Goal: Find specific page/section: Find specific page/section

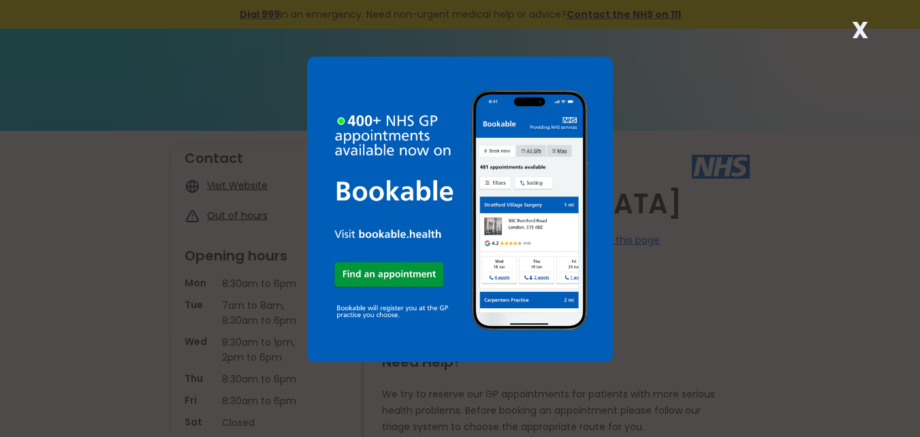
click at [729, 79] on div "X" at bounding box center [460, 218] width 920 height 437
click at [856, 29] on strong "X" at bounding box center [860, 30] width 16 height 33
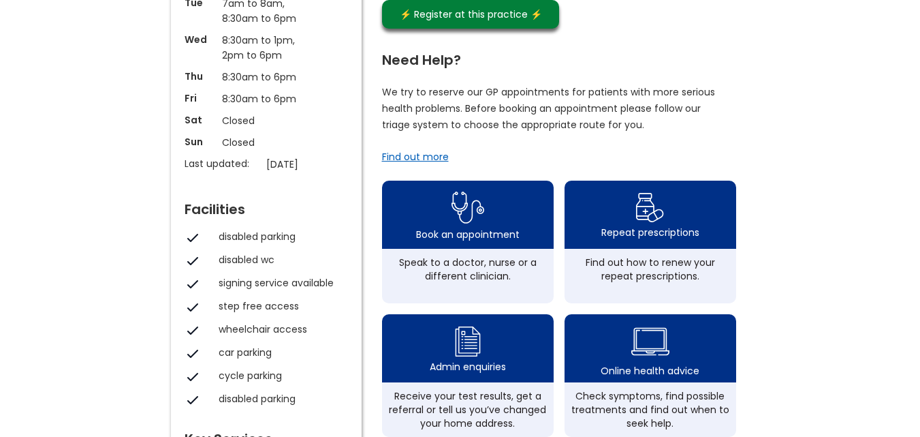
scroll to position [341, 0]
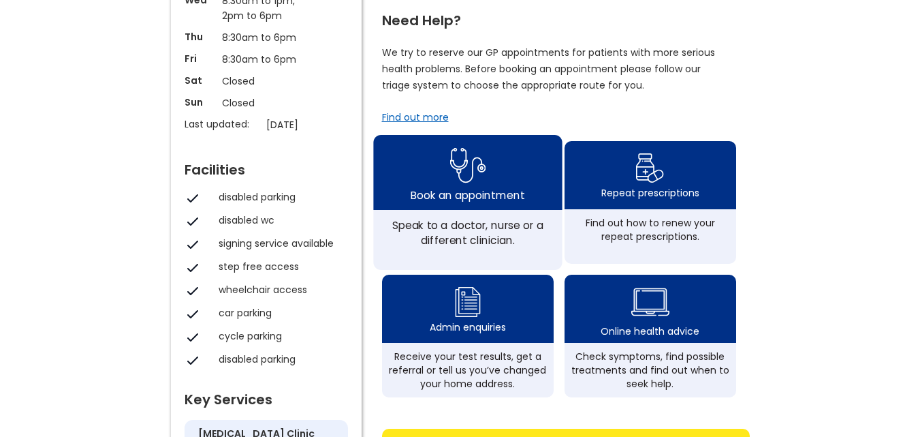
click at [464, 183] on img at bounding box center [467, 164] width 36 height 44
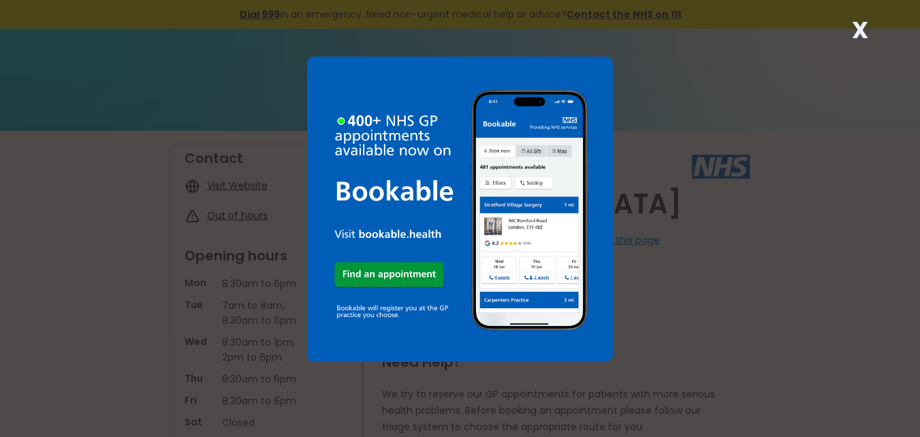
click at [862, 27] on strong "X" at bounding box center [860, 30] width 16 height 33
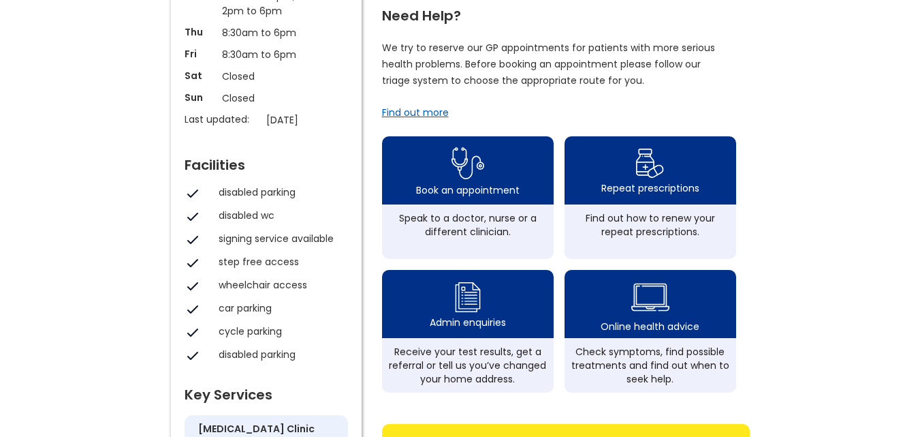
scroll to position [351, 0]
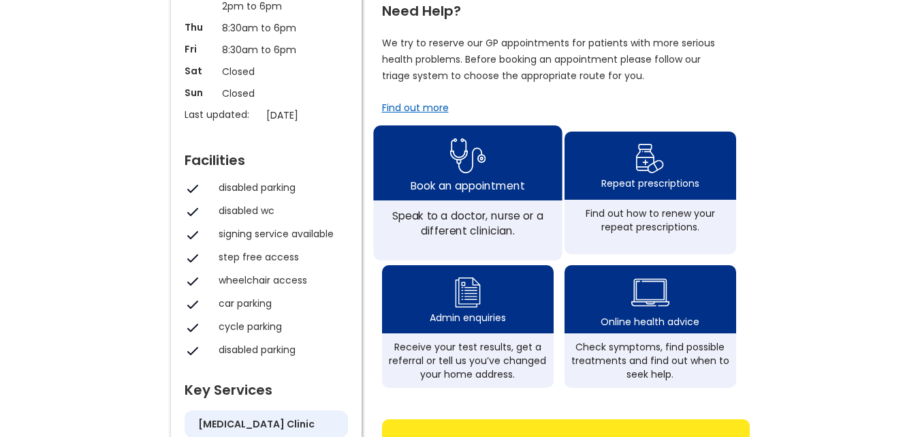
click at [457, 176] on img at bounding box center [467, 155] width 36 height 44
